Goal: Complete application form

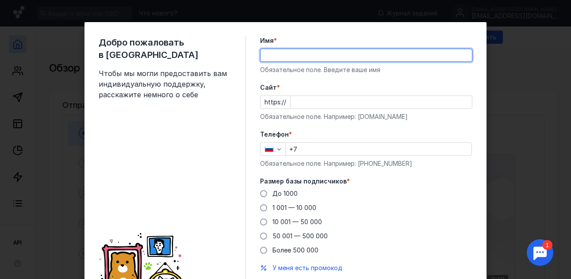
click at [268, 54] on input "Имя *" at bounding box center [366, 55] width 211 height 12
type input "[PERSON_NAME]"
type input "[PHONE_NUMBER]"
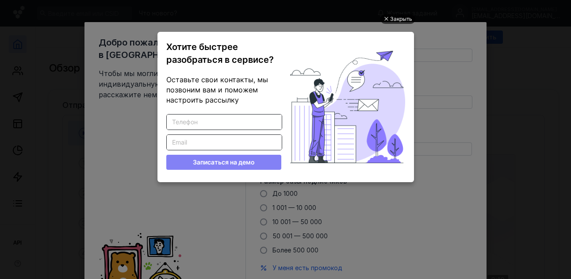
click at [400, 17] on div "Закрыть" at bounding box center [401, 19] width 22 height 10
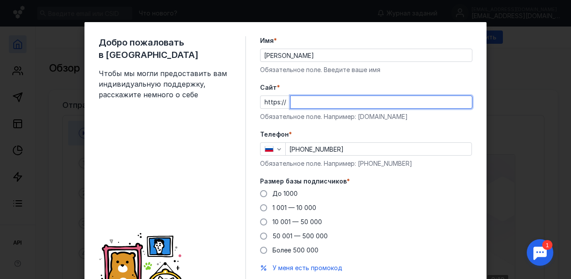
paste input "[DOMAIN_NAME][URL]"
type input "[DOMAIN_NAME][URL]"
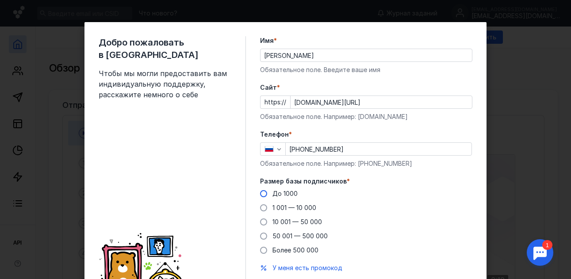
click at [260, 193] on span at bounding box center [263, 193] width 7 height 7
click at [0, 0] on input "До 1000" at bounding box center [0, 0] width 0 height 0
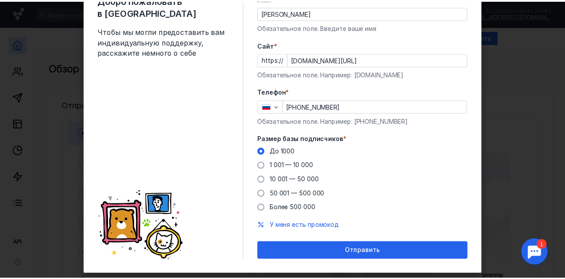
scroll to position [43, 0]
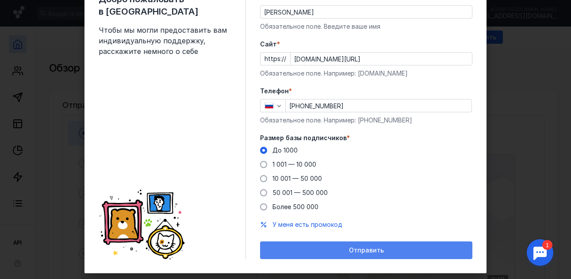
click at [350, 247] on span "Отправить" at bounding box center [366, 251] width 35 height 8
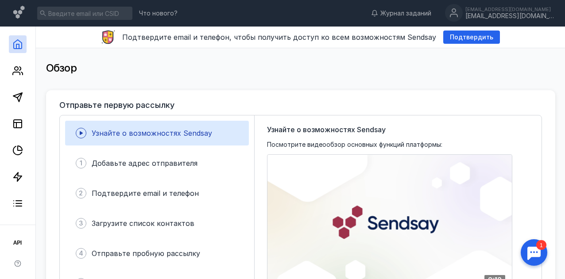
drag, startPoint x: 350, startPoint y: 246, endPoint x: 372, endPoint y: 241, distance: 22.0
click at [372, 241] on div "Ваш браузер не поддерживает воспроизведение видео. Пожалуйста, обновите ваш бра…" at bounding box center [390, 223] width 246 height 138
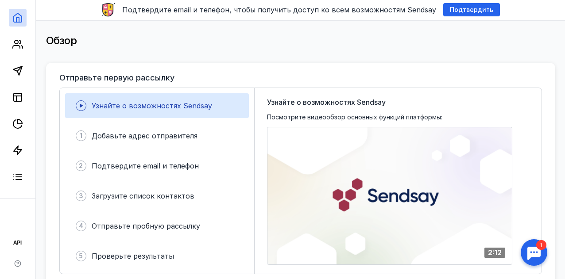
scroll to position [14, 0]
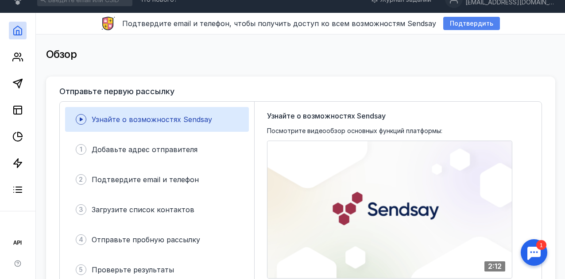
click at [468, 19] on div "Подтвердить" at bounding box center [471, 23] width 57 height 13
